Goal: Register for event/course

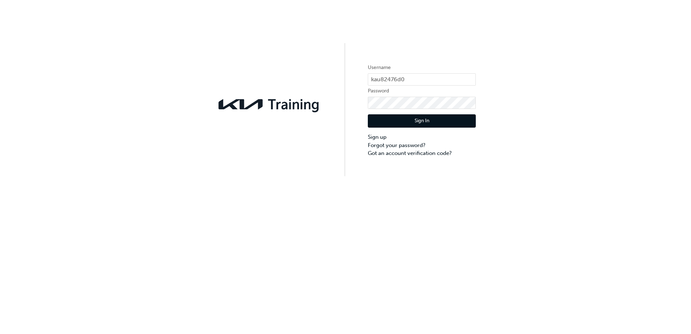
click at [400, 127] on button "Sign In" at bounding box center [422, 121] width 108 height 14
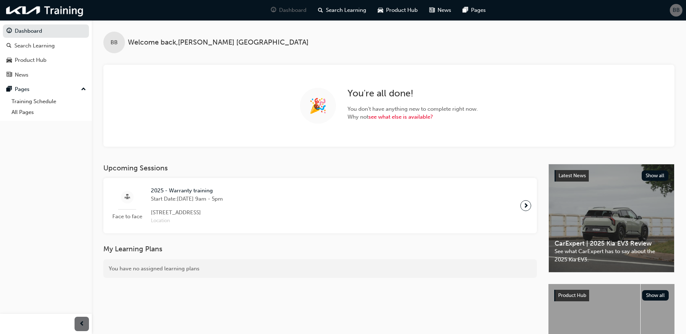
click at [229, 215] on div "2025 - Warranty training Start Date: [DATE] 9am - 5pm [STREET_ADDRESS] Location" at bounding box center [186, 206] width 83 height 38
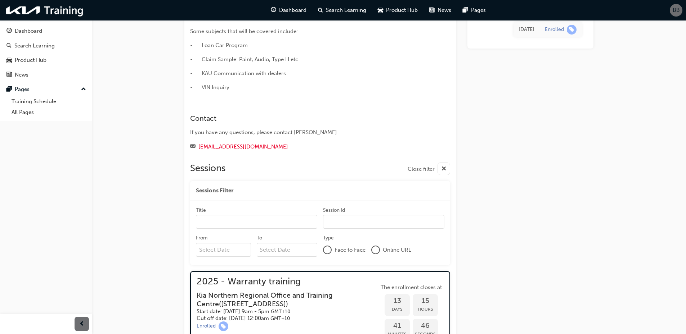
scroll to position [108, 0]
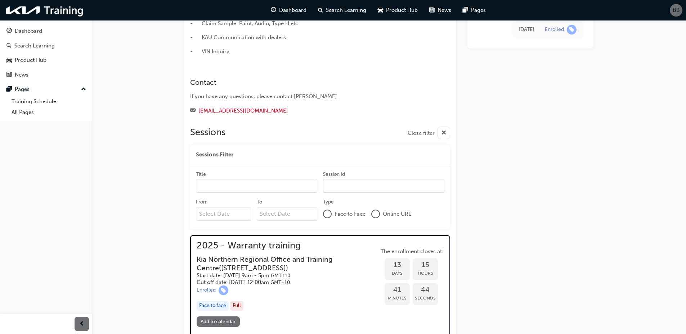
click at [336, 217] on span "Face to Face" at bounding box center [349, 214] width 31 height 8
click at [331, 217] on div at bounding box center [327, 214] width 9 height 9
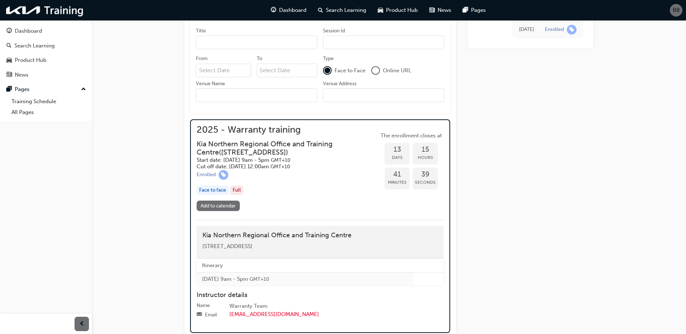
scroll to position [288, 0]
